Goal: Task Accomplishment & Management: Use online tool/utility

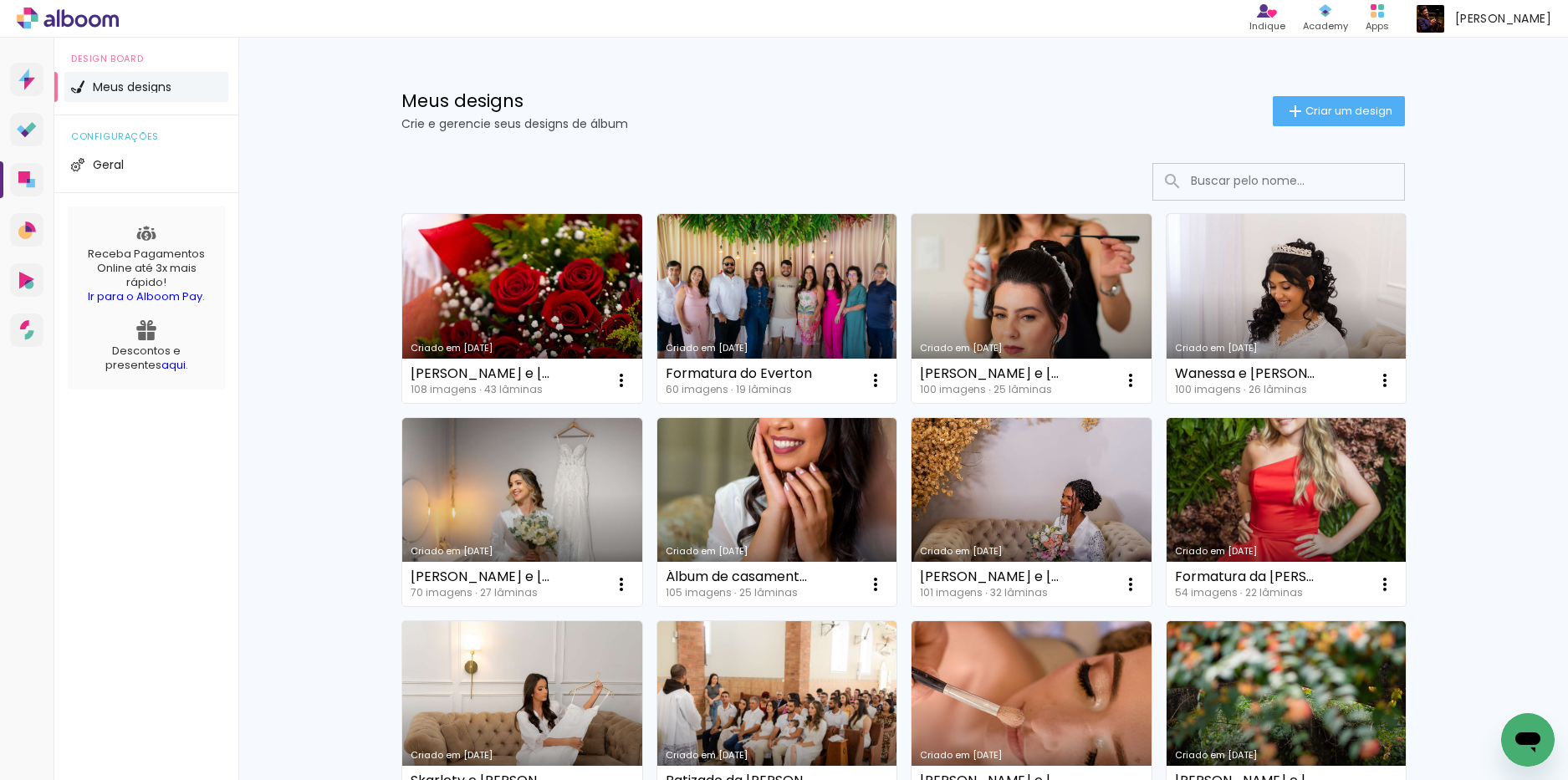
click at [1298, 190] on input at bounding box center [1301, 180] width 239 height 34
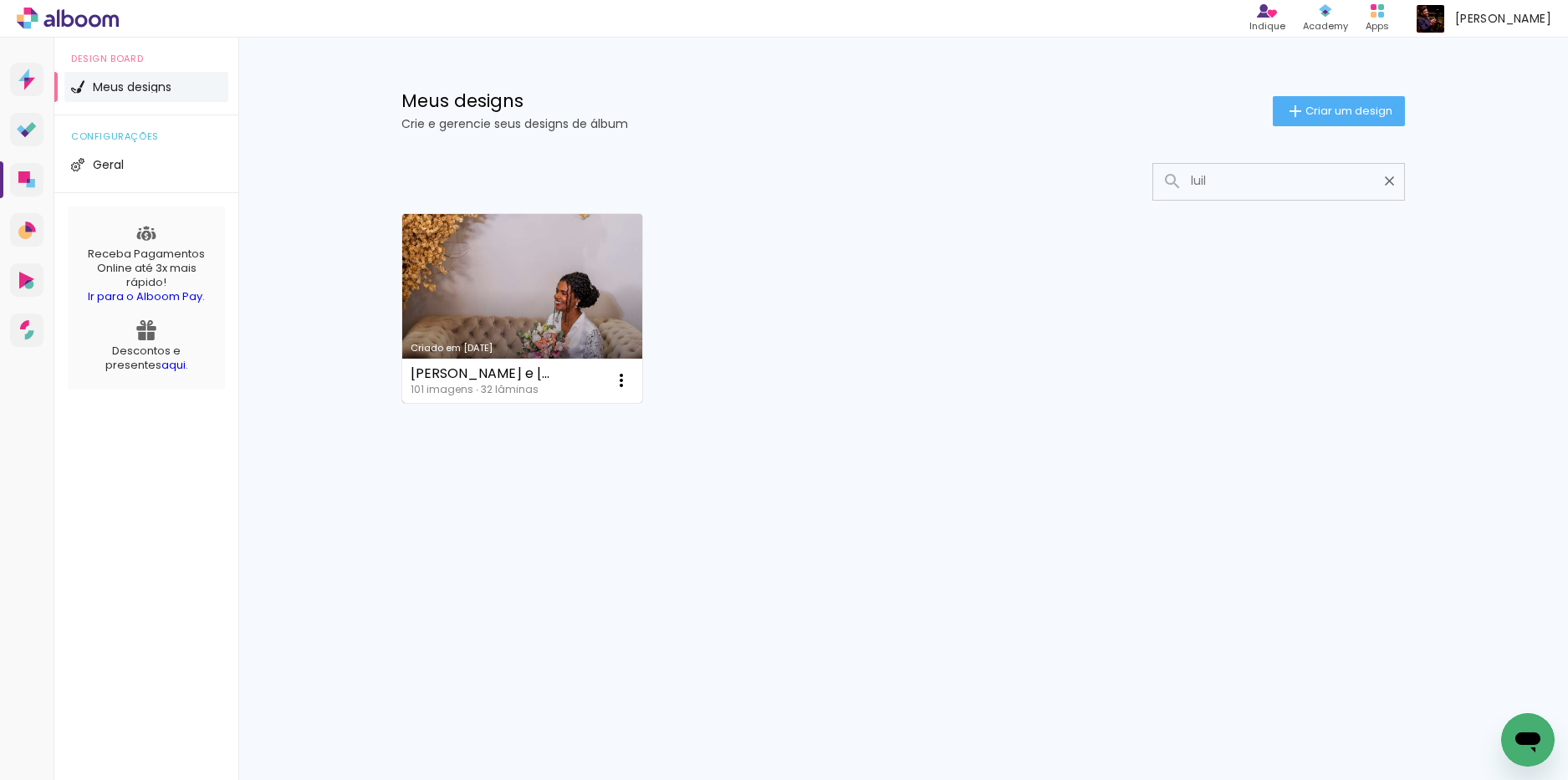
type input "luil"
type paper-input "luil"
click at [461, 282] on link "Criado em [DATE]" at bounding box center [521, 309] width 240 height 189
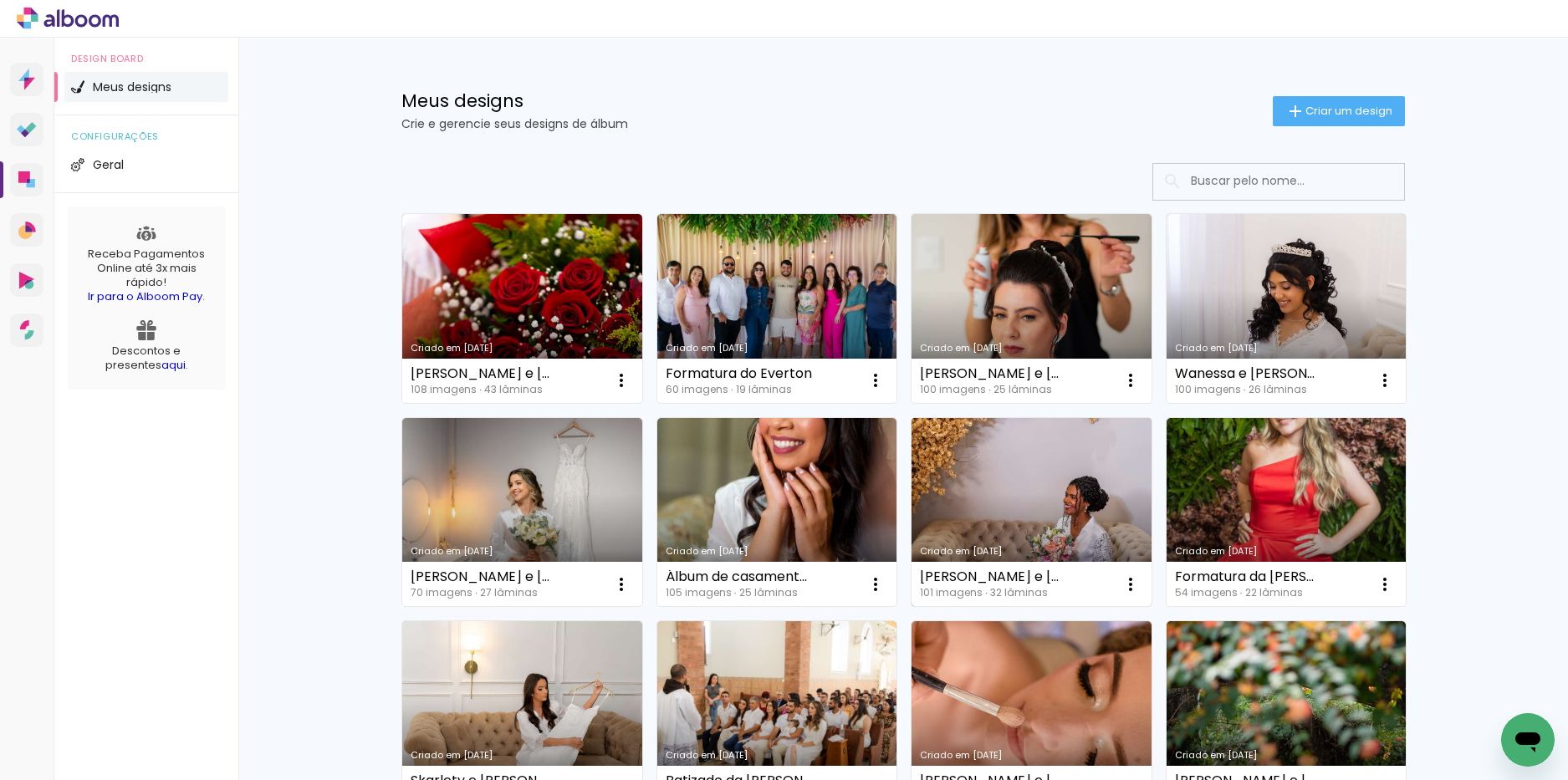
click at [1067, 476] on link "Criado em [DATE]" at bounding box center [1030, 512] width 240 height 189
